Goal: Task Accomplishment & Management: Manage account settings

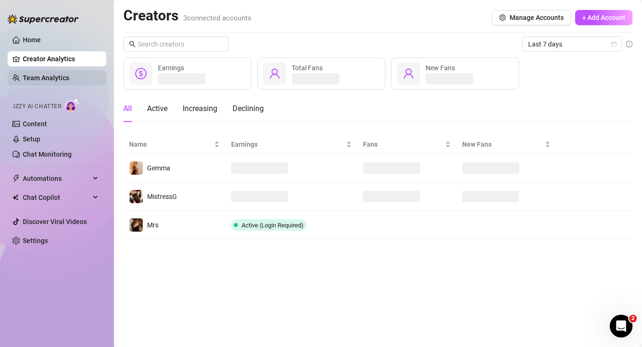
click at [68, 81] on link "Team Analytics" at bounding box center [46, 78] width 47 height 8
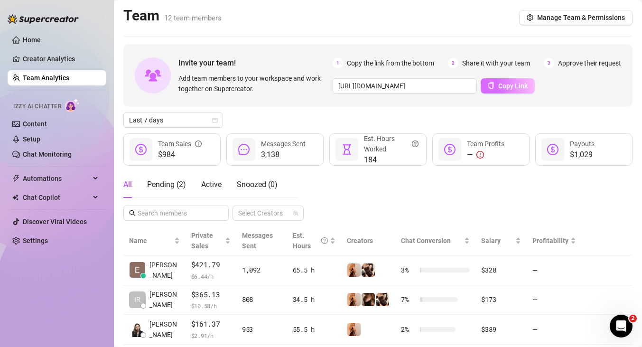
click at [517, 86] on span "Copy Link" at bounding box center [513, 86] width 29 height 8
click at [175, 179] on div "Pending ( 3 )" at bounding box center [166, 184] width 39 height 11
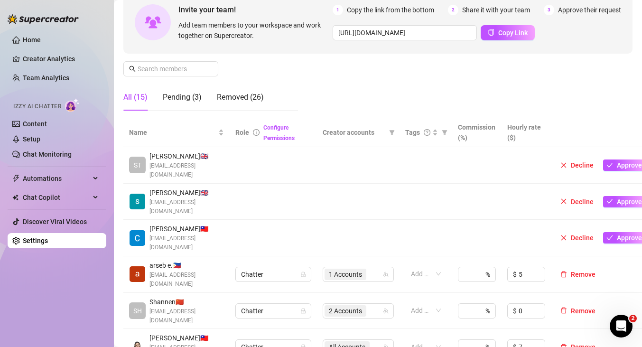
scroll to position [102, 0]
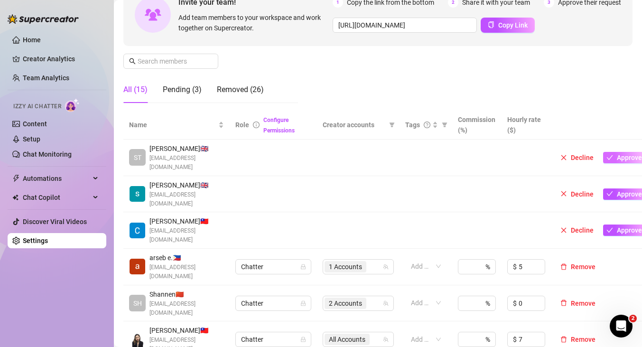
click at [626, 156] on span "Approve" at bounding box center [629, 158] width 25 height 8
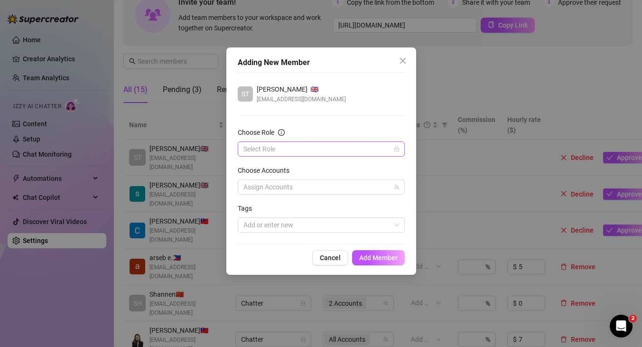
click at [401, 148] on div "Select Role" at bounding box center [321, 149] width 167 height 15
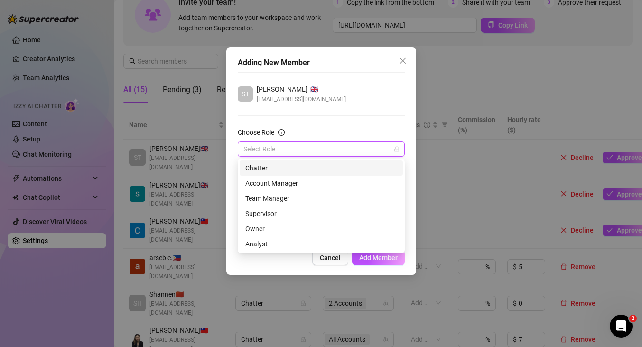
click at [351, 169] on div "Chatter" at bounding box center [322, 168] width 152 height 10
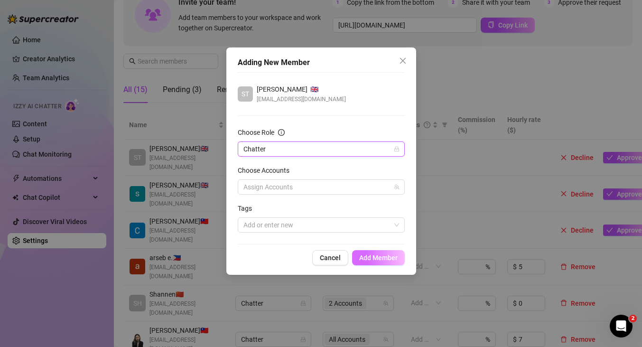
click at [383, 257] on span "Add Member" at bounding box center [378, 258] width 38 height 8
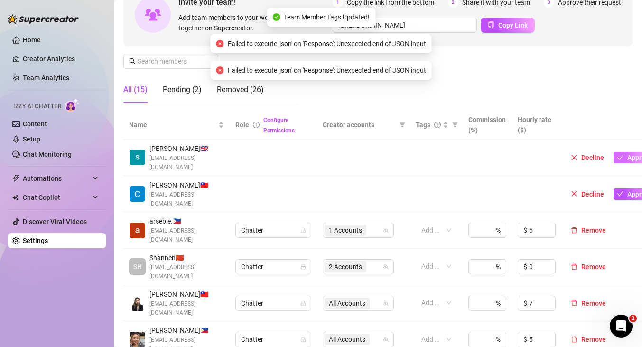
click at [624, 161] on button "Approve" at bounding box center [635, 157] width 42 height 11
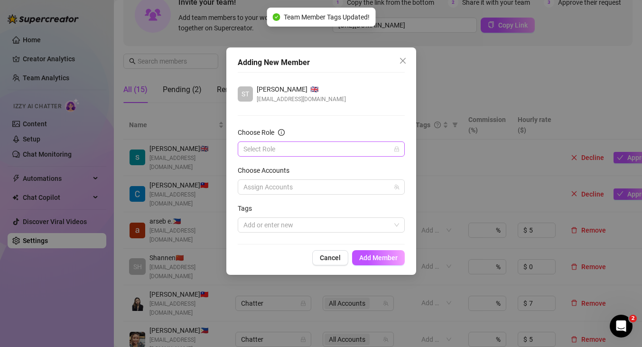
click at [391, 145] on span at bounding box center [322, 149] width 156 height 14
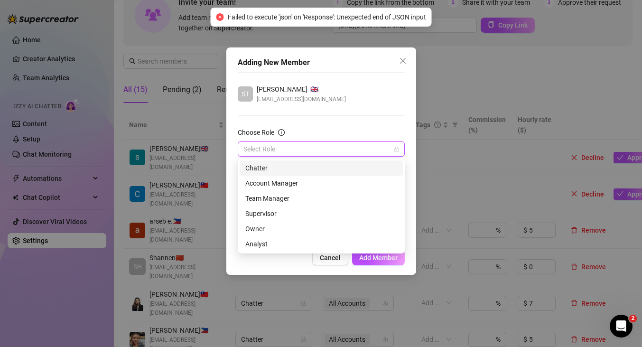
click at [359, 169] on div "Chatter" at bounding box center [322, 168] width 152 height 10
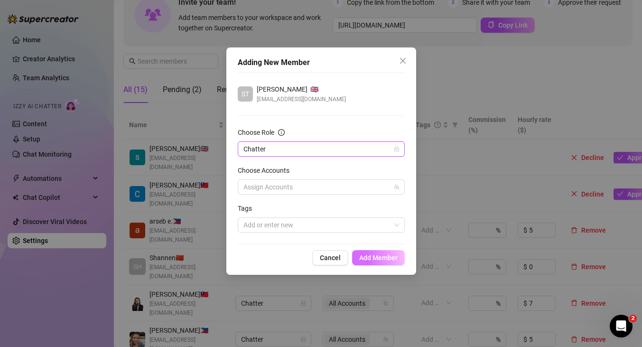
click at [387, 262] on button "Add Member" at bounding box center [378, 257] width 53 height 15
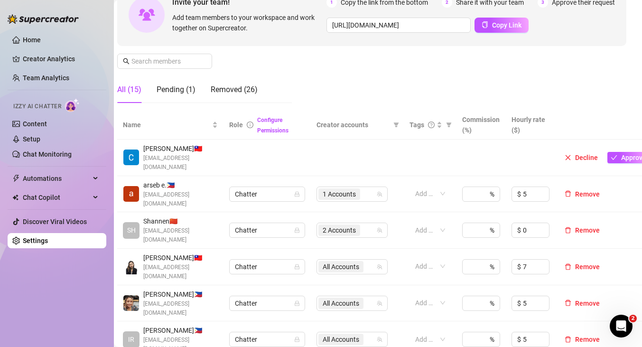
scroll to position [102, 9]
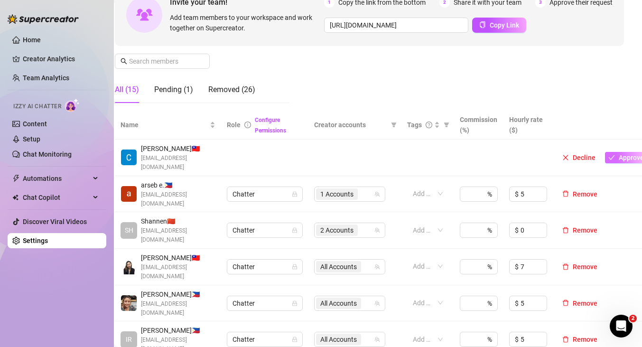
click at [623, 161] on span "Approve" at bounding box center [631, 158] width 25 height 8
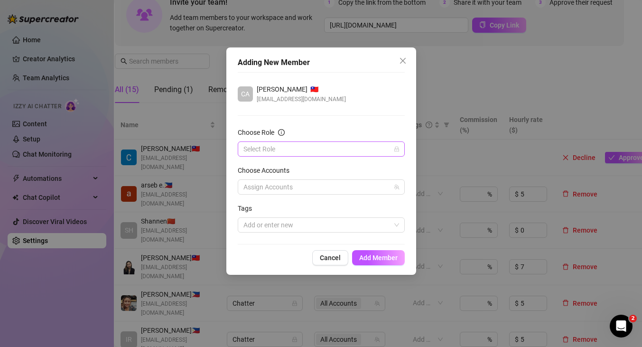
click at [398, 151] on icon "lock" at bounding box center [397, 149] width 4 height 5
click at [333, 147] on input "Choose Role" at bounding box center [317, 149] width 147 height 14
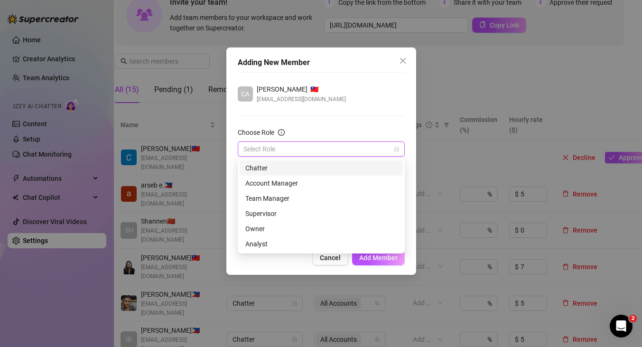
click at [321, 170] on div "Chatter" at bounding box center [322, 168] width 152 height 10
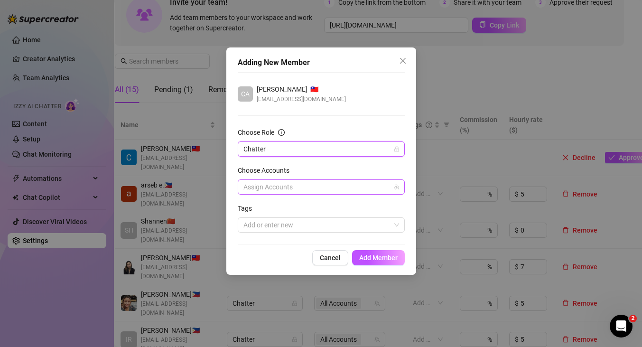
click at [377, 192] on div at bounding box center [316, 186] width 153 height 13
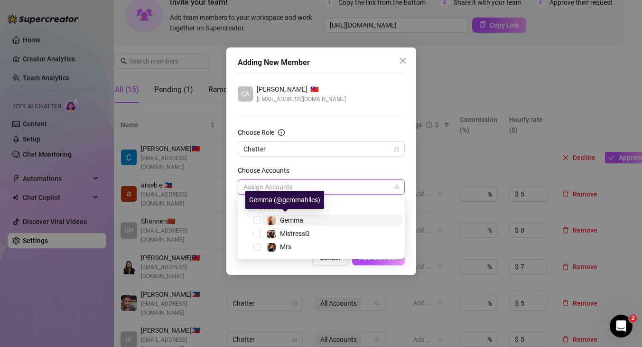
click at [298, 217] on span "Gemma" at bounding box center [291, 221] width 23 height 8
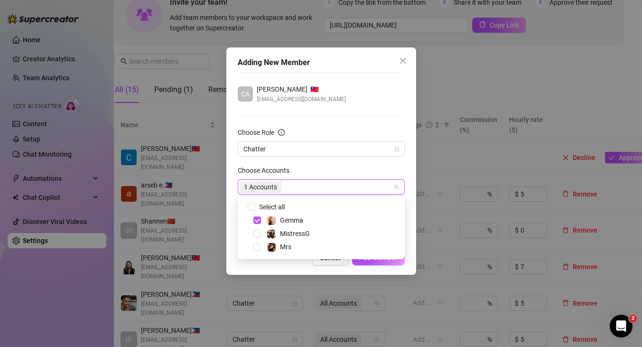
click at [349, 132] on div "Choose Role" at bounding box center [321, 134] width 167 height 14
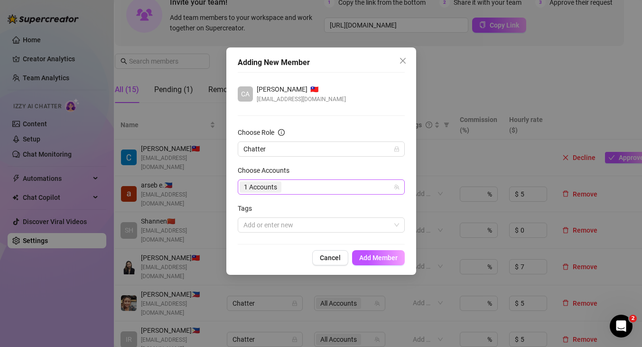
click at [336, 182] on div "1 Accounts" at bounding box center [316, 186] width 153 height 13
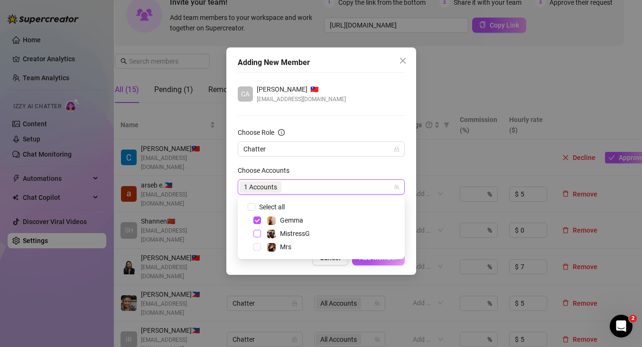
click at [256, 236] on span "Select tree node" at bounding box center [258, 234] width 8 height 8
click at [340, 128] on div "Choose Role" at bounding box center [321, 134] width 167 height 14
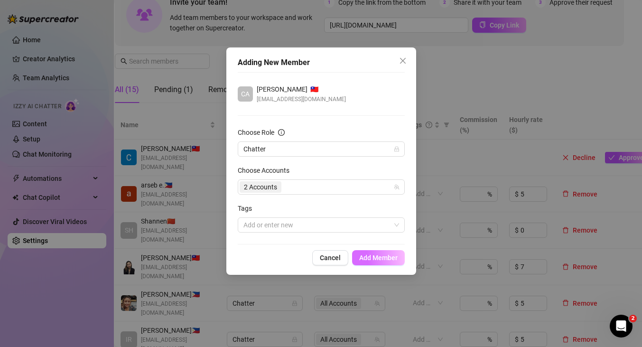
click at [366, 256] on span "Add Member" at bounding box center [378, 258] width 38 height 8
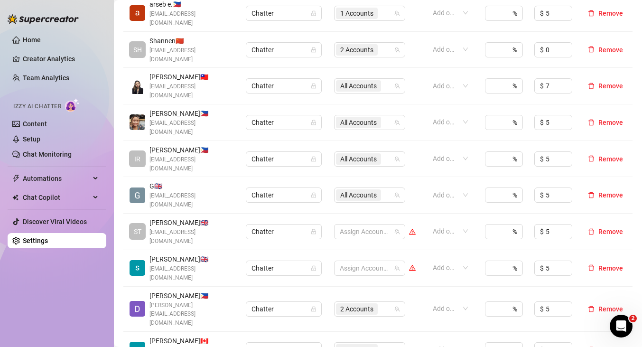
scroll to position [251, 0]
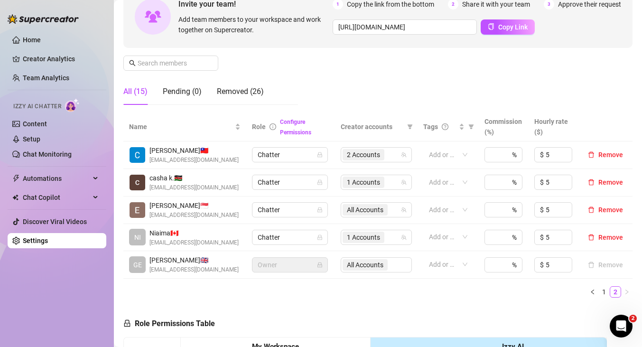
scroll to position [97, 0]
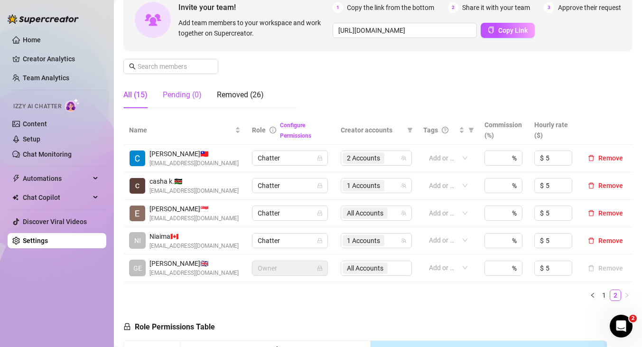
click at [192, 94] on div "Pending (0)" at bounding box center [182, 94] width 39 height 11
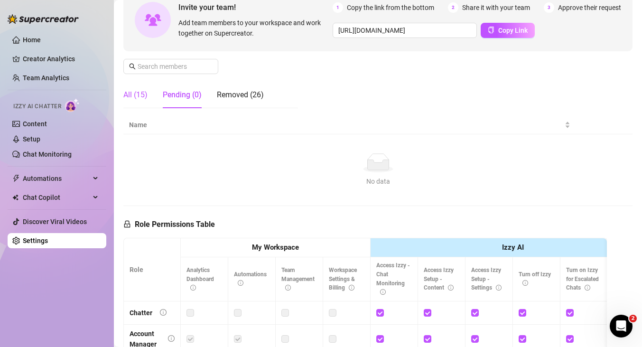
click at [141, 95] on div "All (15)" at bounding box center [135, 94] width 24 height 11
